Goal: Find specific page/section: Find specific page/section

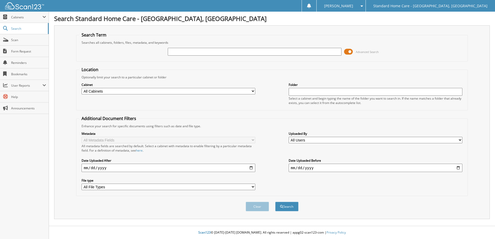
click at [205, 53] on input "text" at bounding box center [255, 52] width 174 height 8
type input "[PERSON_NAME]"
click at [280, 209] on span "submit" at bounding box center [281, 206] width 3 height 3
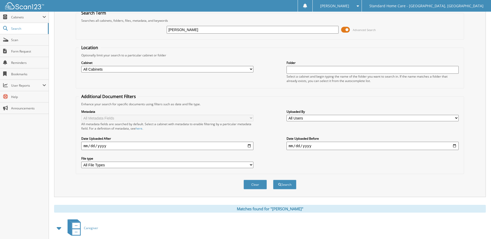
scroll to position [50, 0]
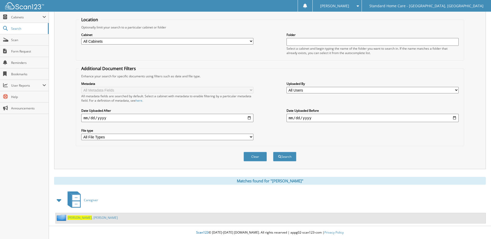
drag, startPoint x: 76, startPoint y: 217, endPoint x: 114, endPoint y: 207, distance: 39.4
click at [76, 217] on span "[PERSON_NAME]" at bounding box center [80, 218] width 24 height 4
